Goal: Task Accomplishment & Management: Manage account settings

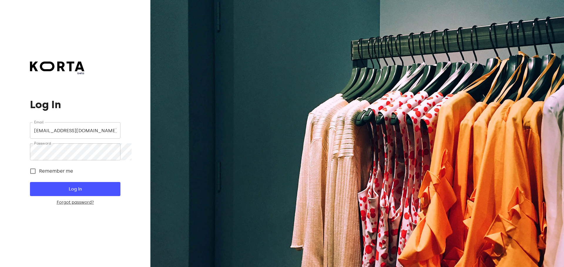
drag, startPoint x: 89, startPoint y: 208, endPoint x: 90, endPoint y: 205, distance: 3.0
click at [89, 206] on link "Forgot password?" at bounding box center [75, 203] width 90 height 6
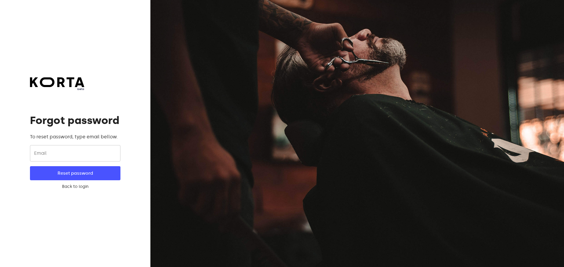
click at [91, 188] on form "Email Email Reset password Back to login" at bounding box center [75, 167] width 90 height 45
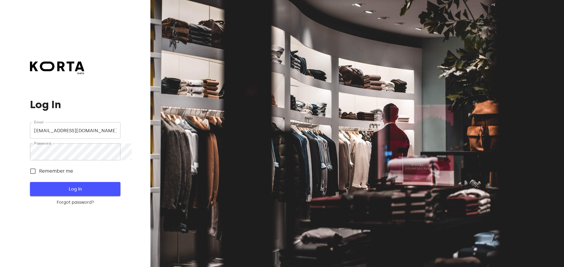
click at [91, 193] on span "Log In" at bounding box center [74, 190] width 71 height 8
